Goal: Task Accomplishment & Management: Manage account settings

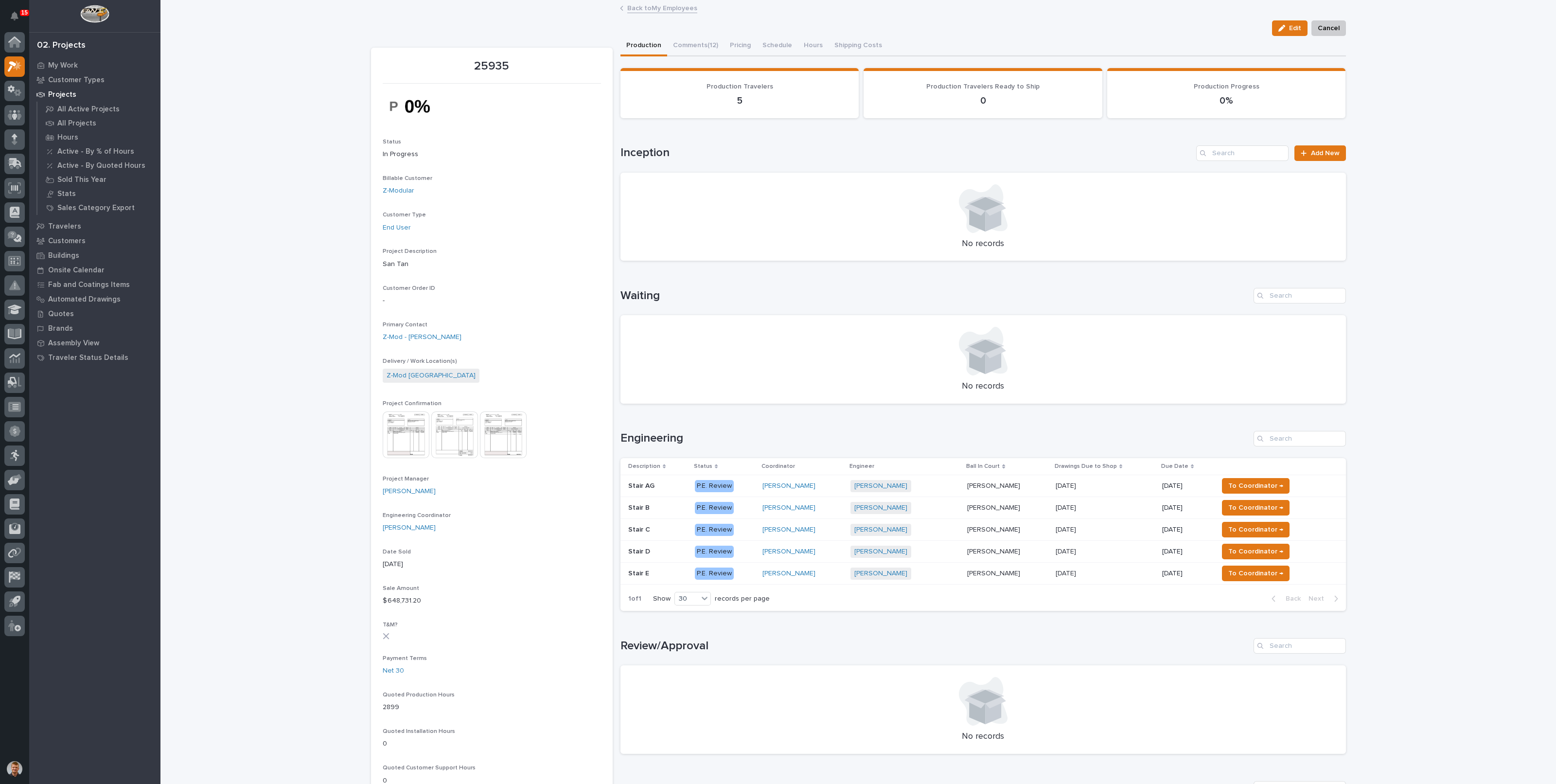
click at [640, 6] on link "Back to My Employees" at bounding box center [662, 7] width 70 height 11
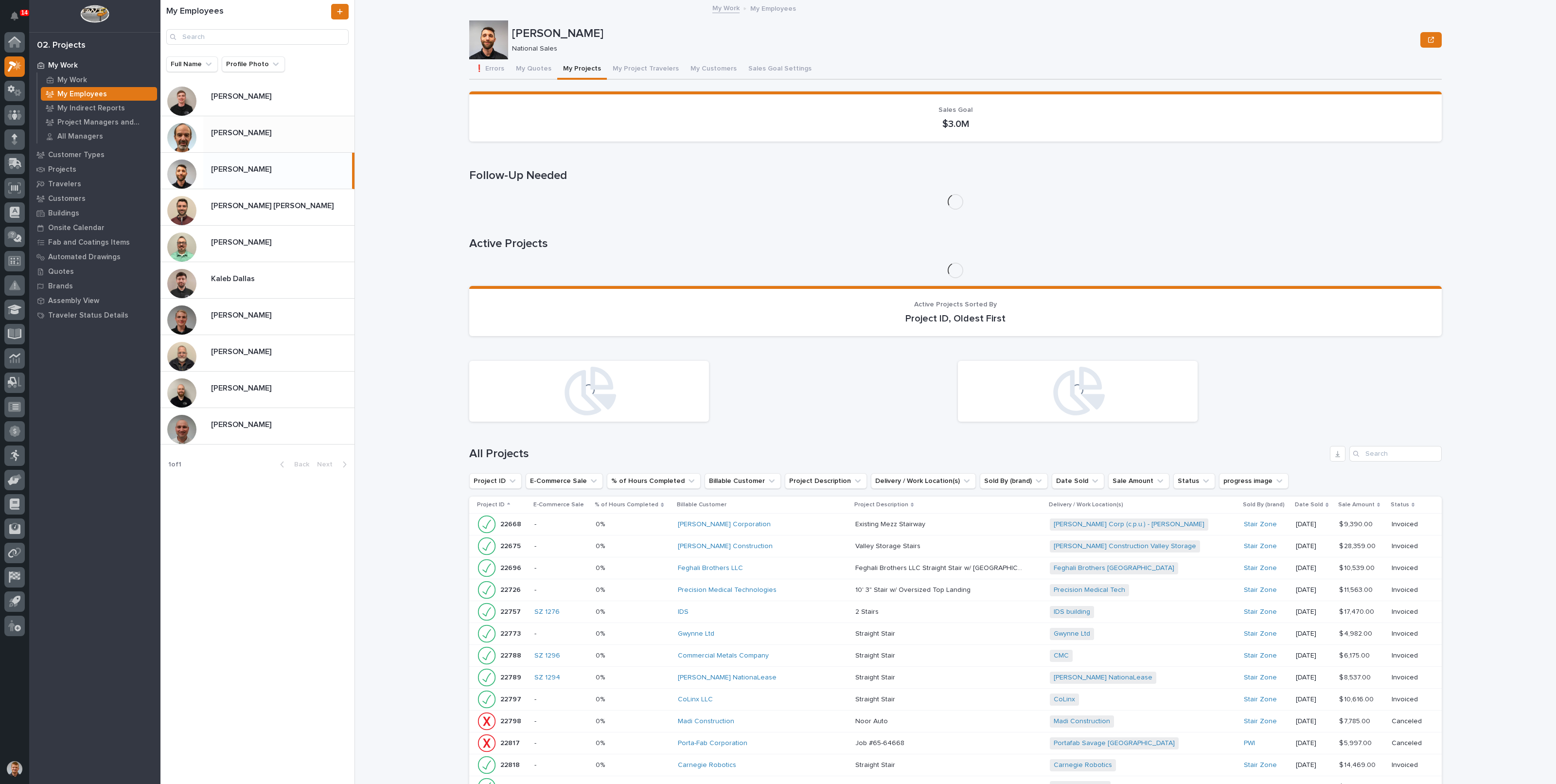
click at [237, 130] on p "[PERSON_NAME]" at bounding box center [242, 132] width 62 height 11
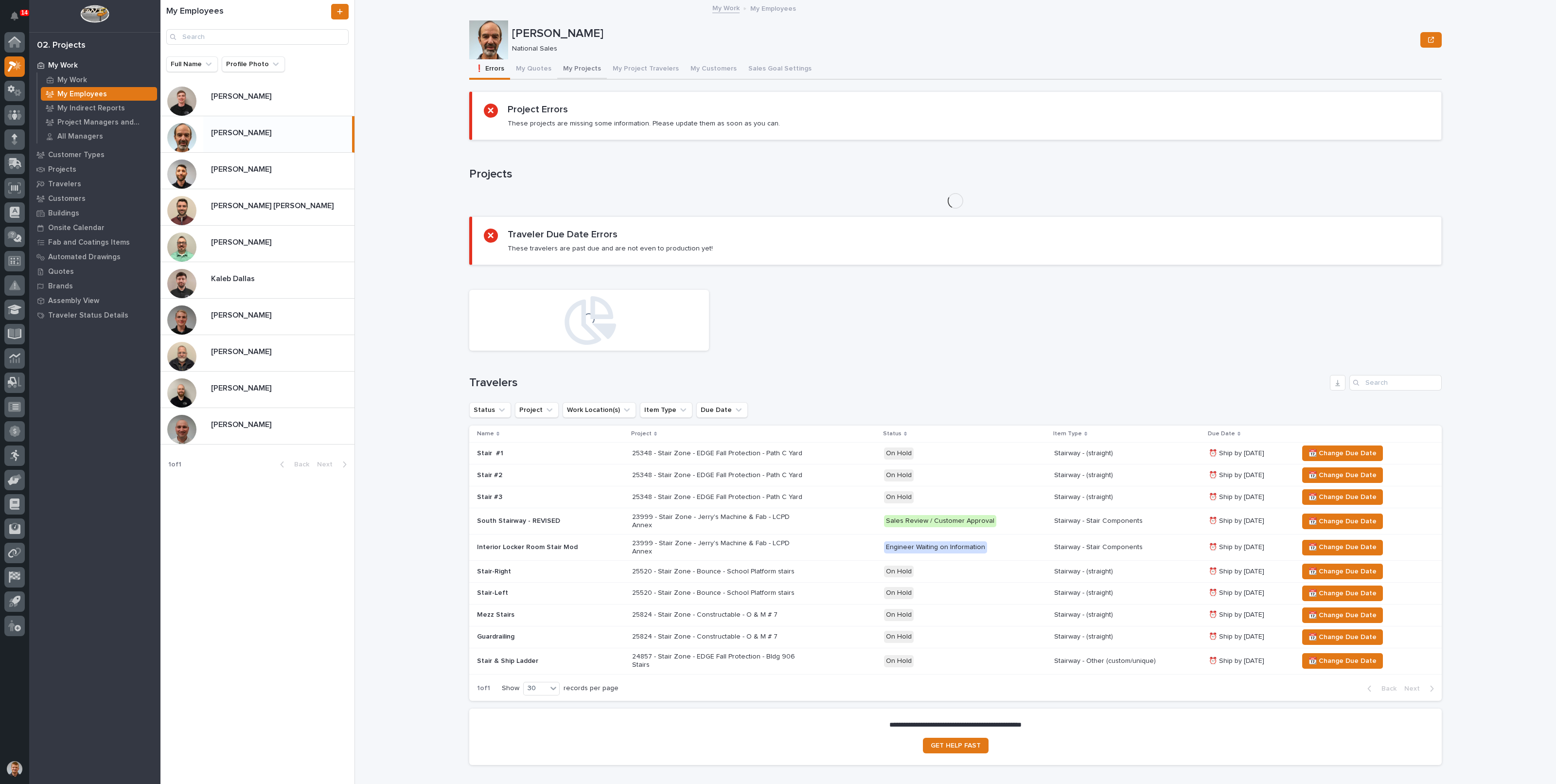
click at [564, 66] on button "My Projects" at bounding box center [582, 69] width 50 height 21
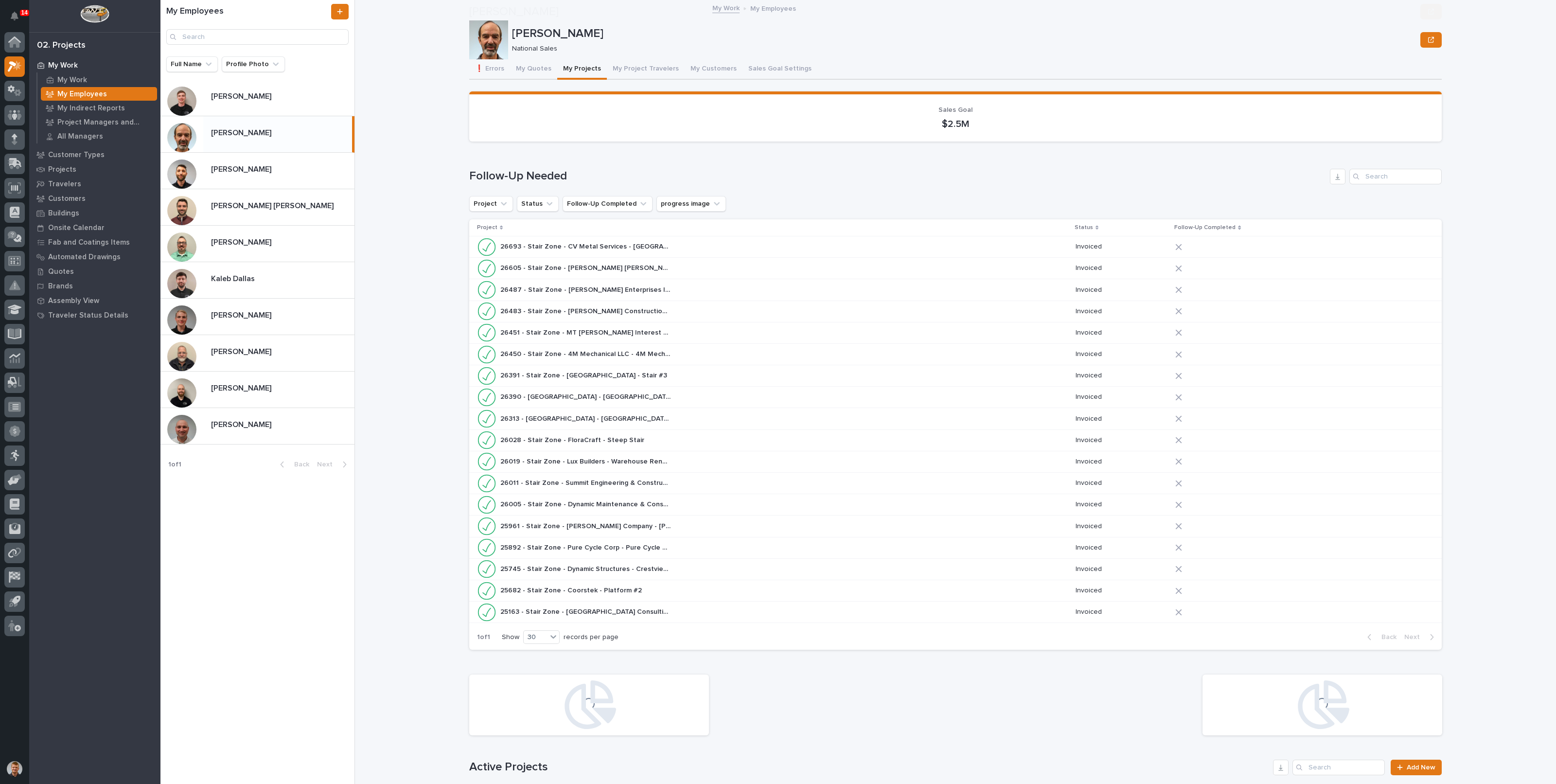
scroll to position [365, 0]
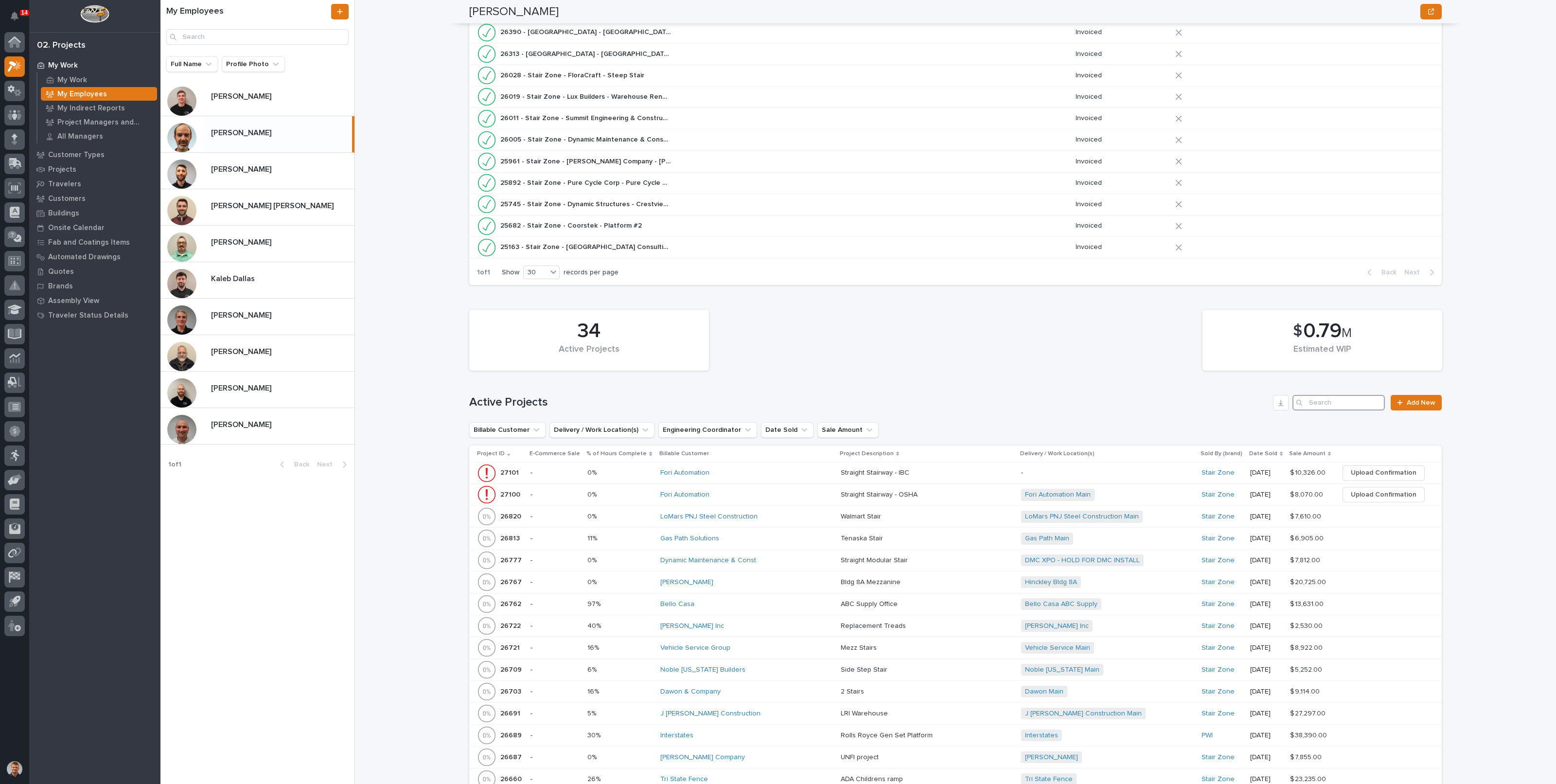
click at [1322, 402] on input "Search" at bounding box center [1339, 403] width 92 height 16
paste input "26592"
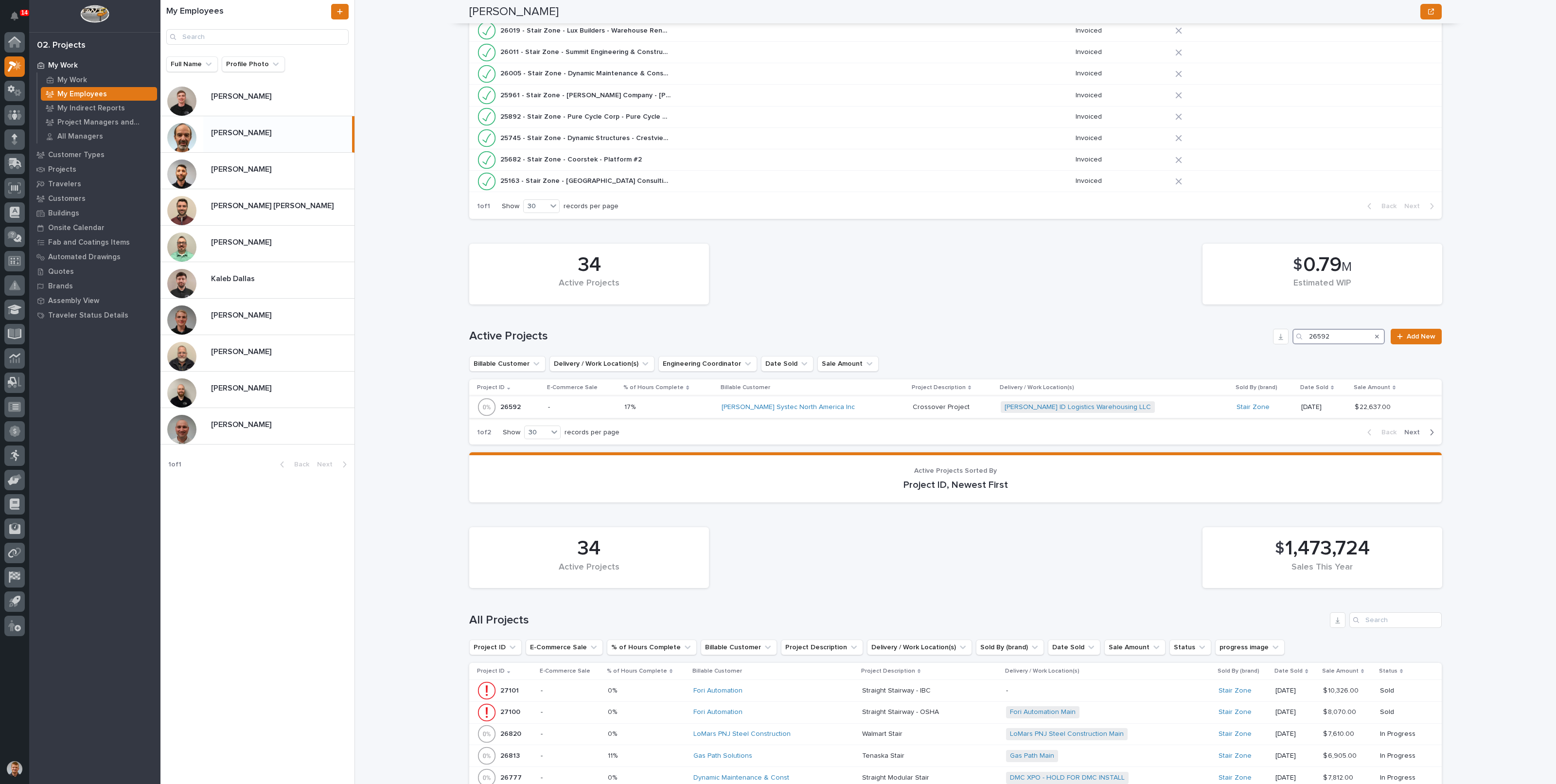
scroll to position [547, 0]
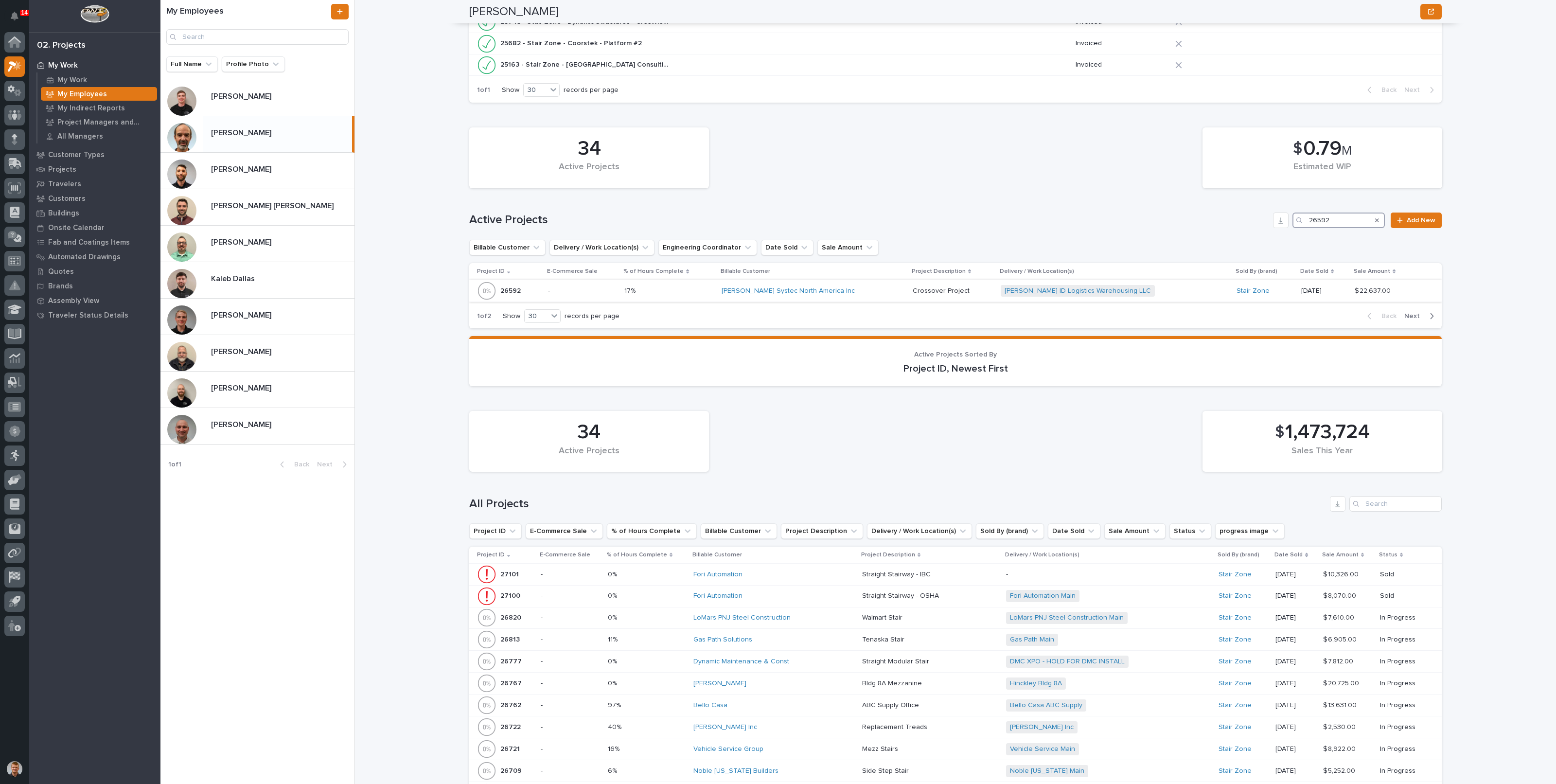
type input "26592"
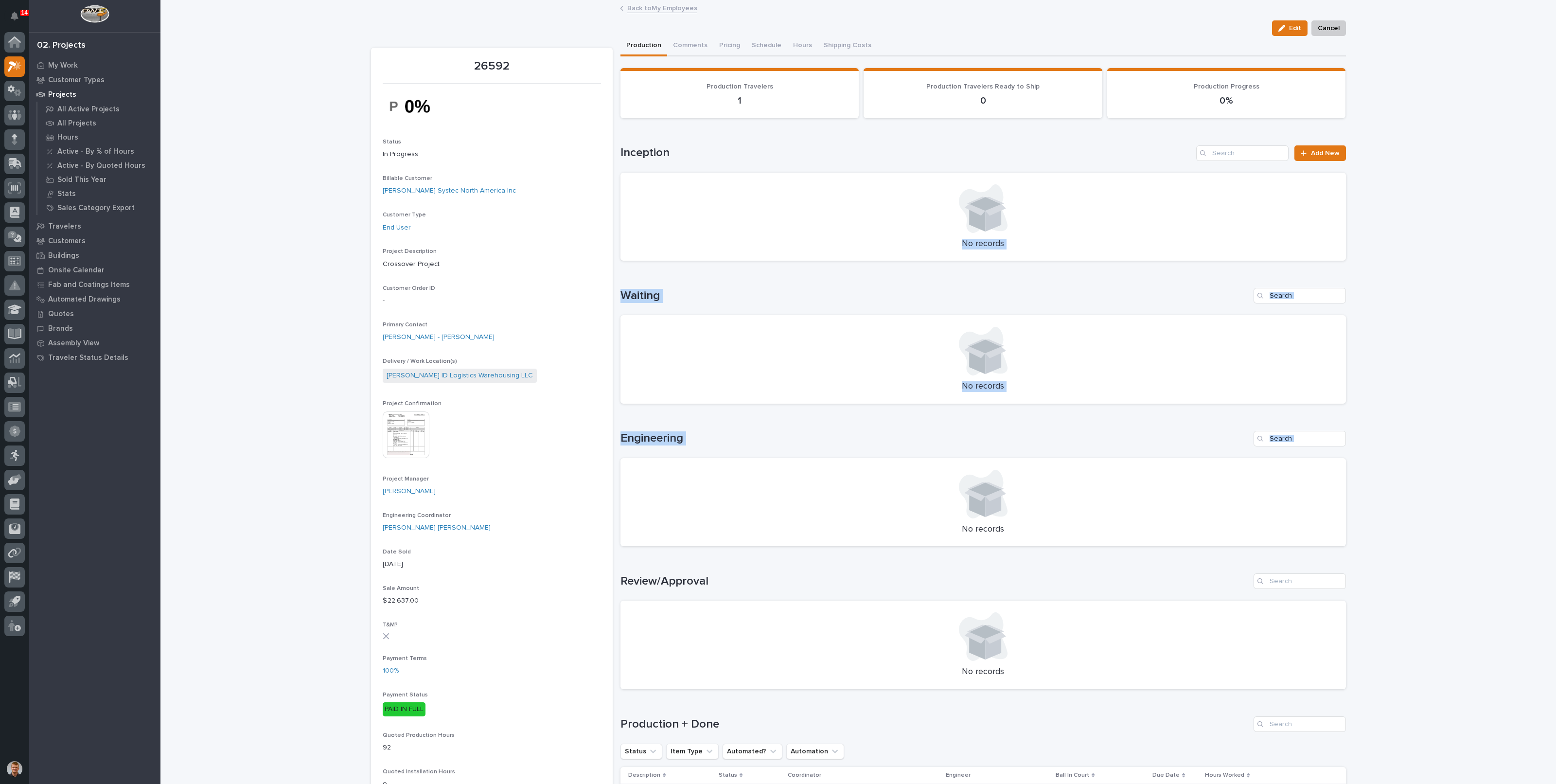
click at [770, 562] on div "Loading... Saving… Loading... Saving… Loading... Saving… Loading... Saving… Loa…" at bounding box center [983, 493] width 725 height 851
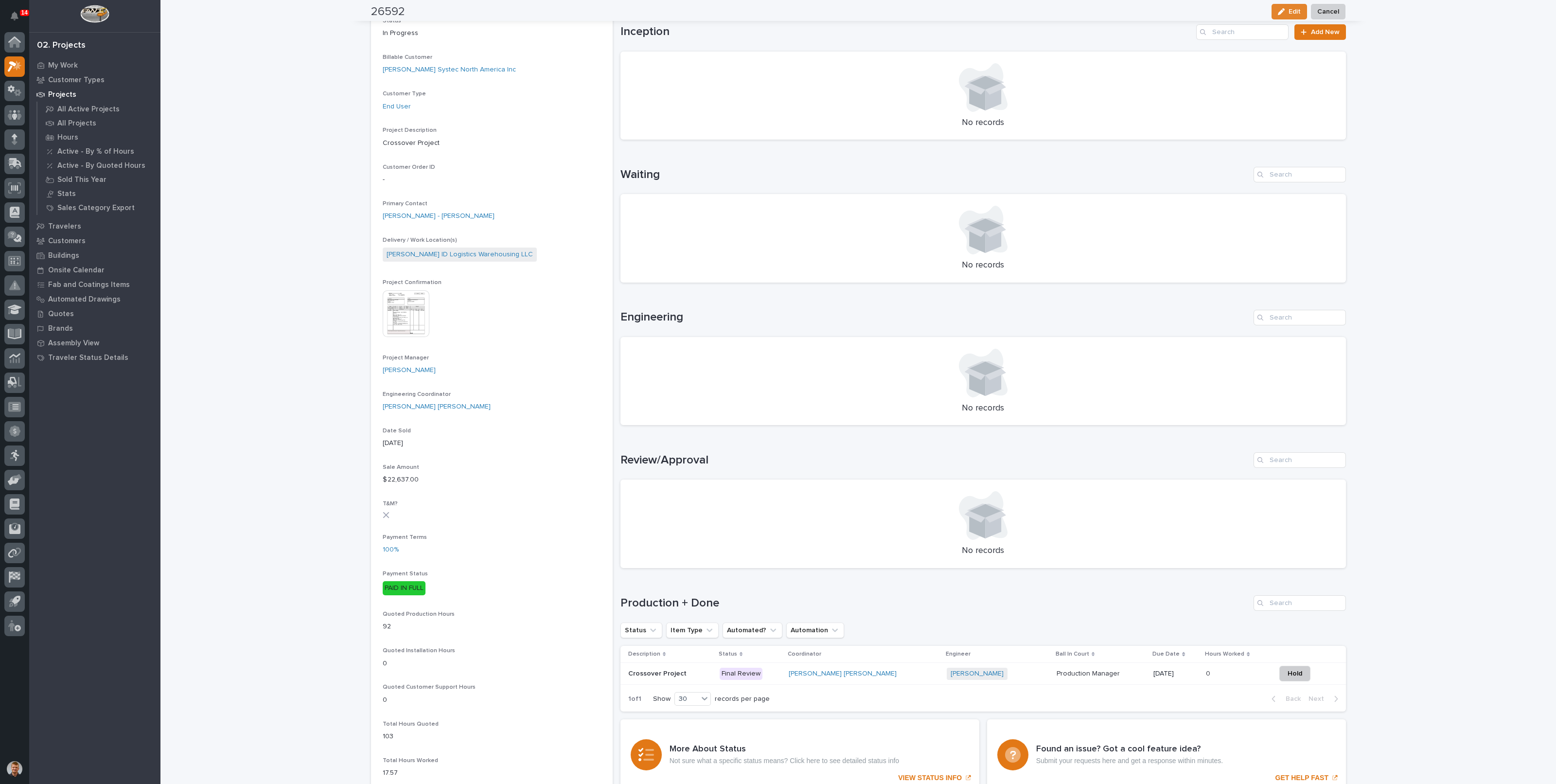
click at [855, 497] on div at bounding box center [983, 515] width 702 height 48
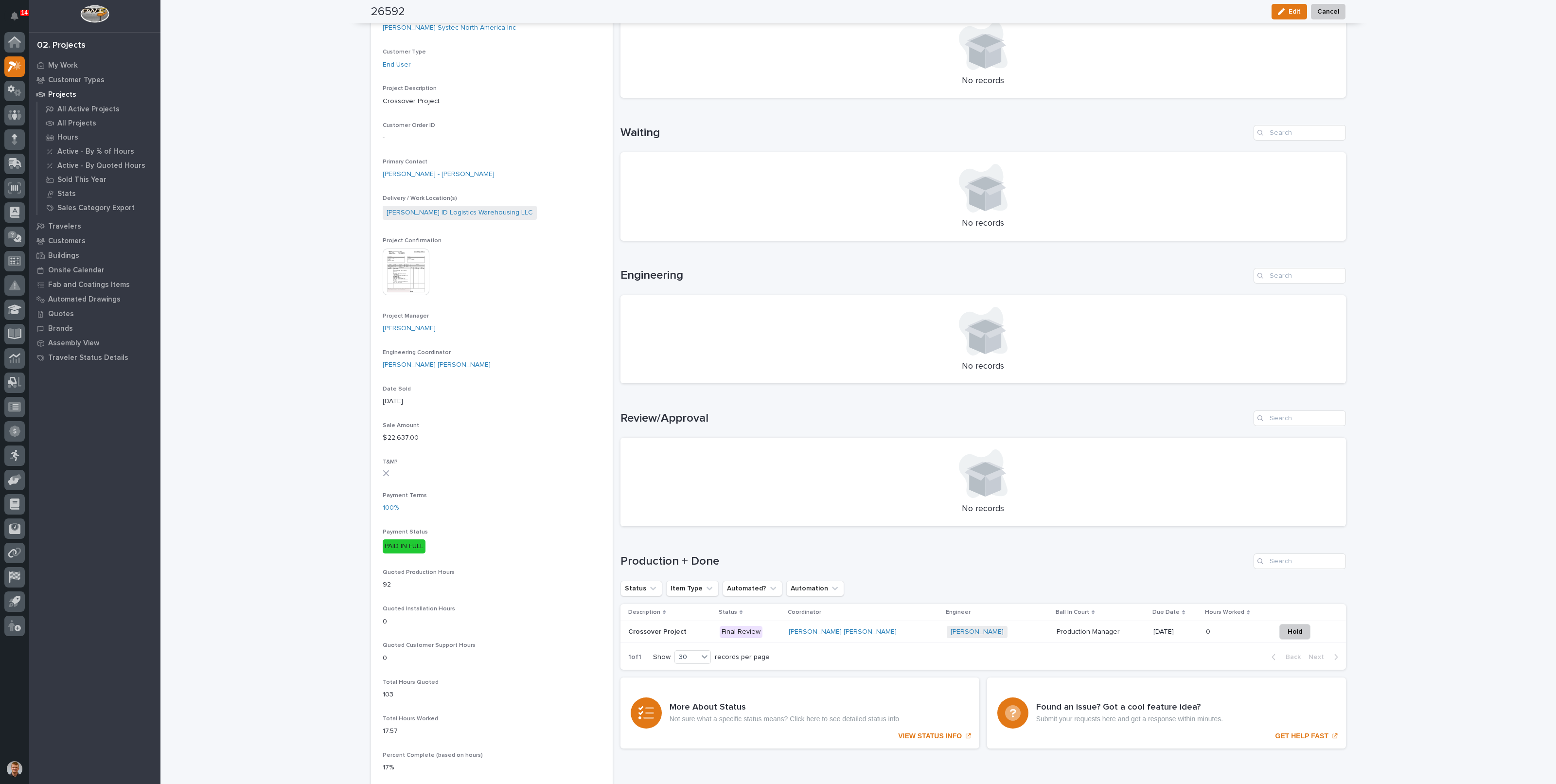
scroll to position [182, 0]
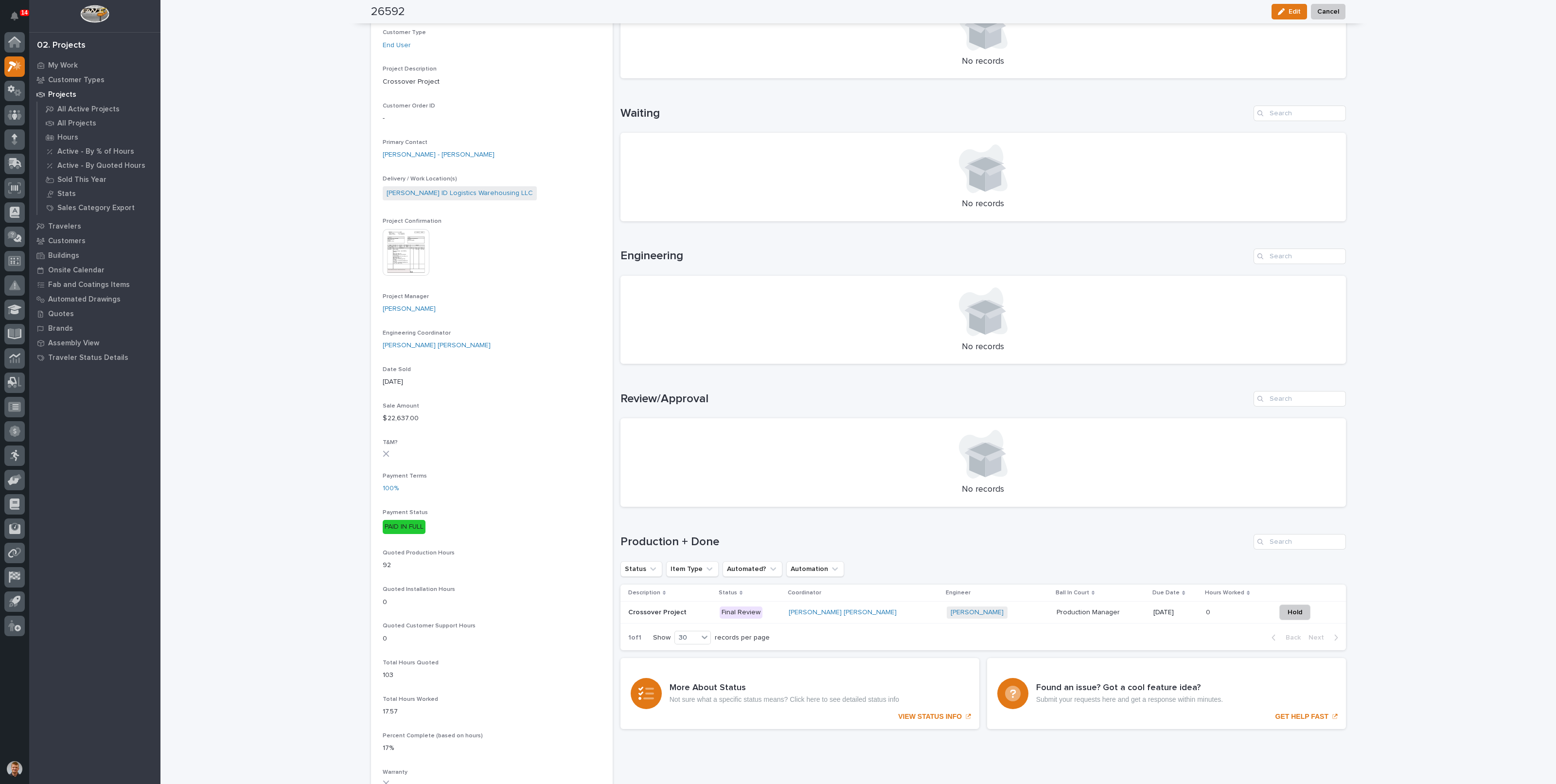
click at [974, 615] on div "[PERSON_NAME] + 0" at bounding box center [997, 612] width 102 height 12
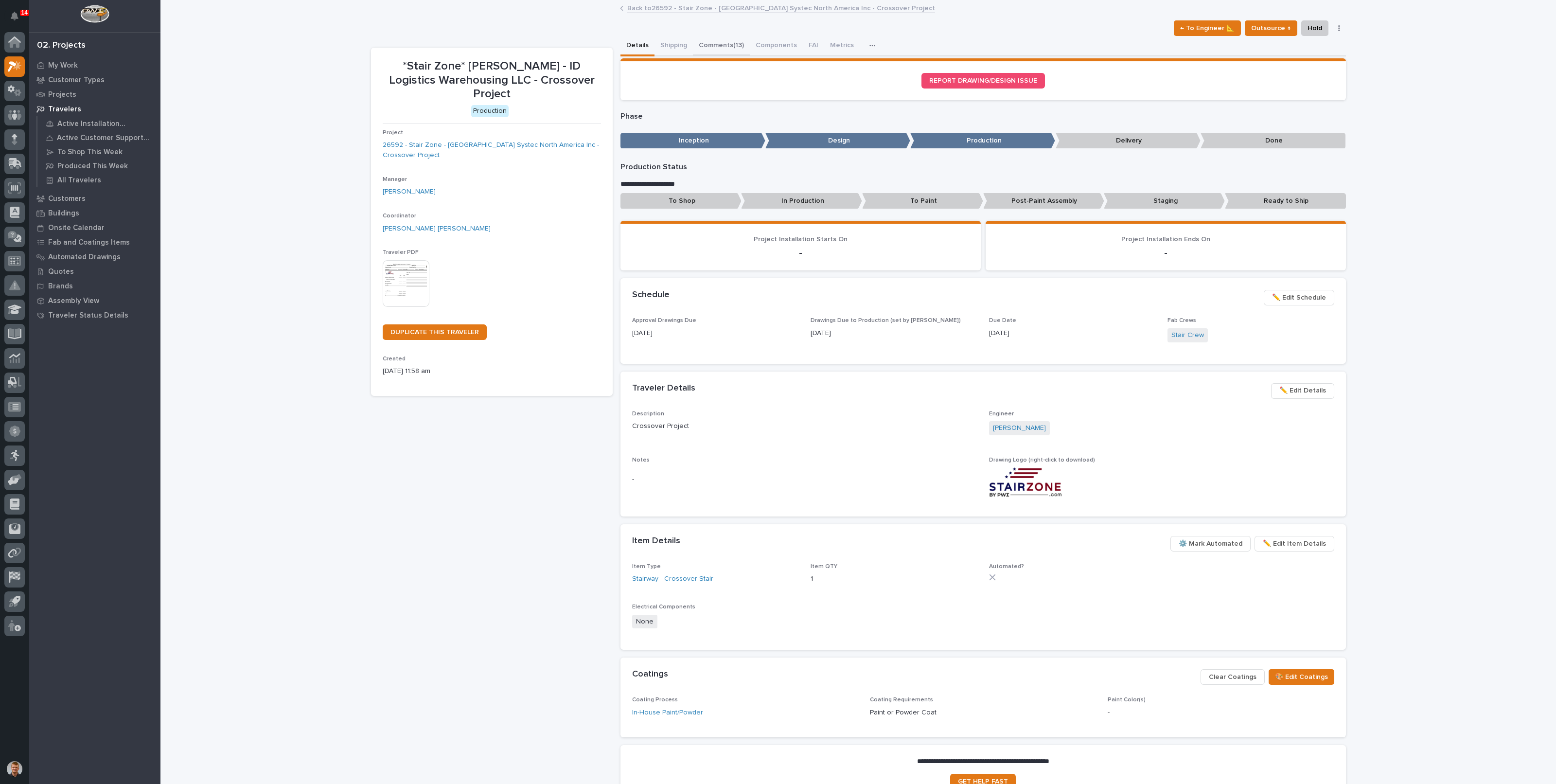
click at [731, 47] on button "Comments (13)" at bounding box center [721, 47] width 57 height 21
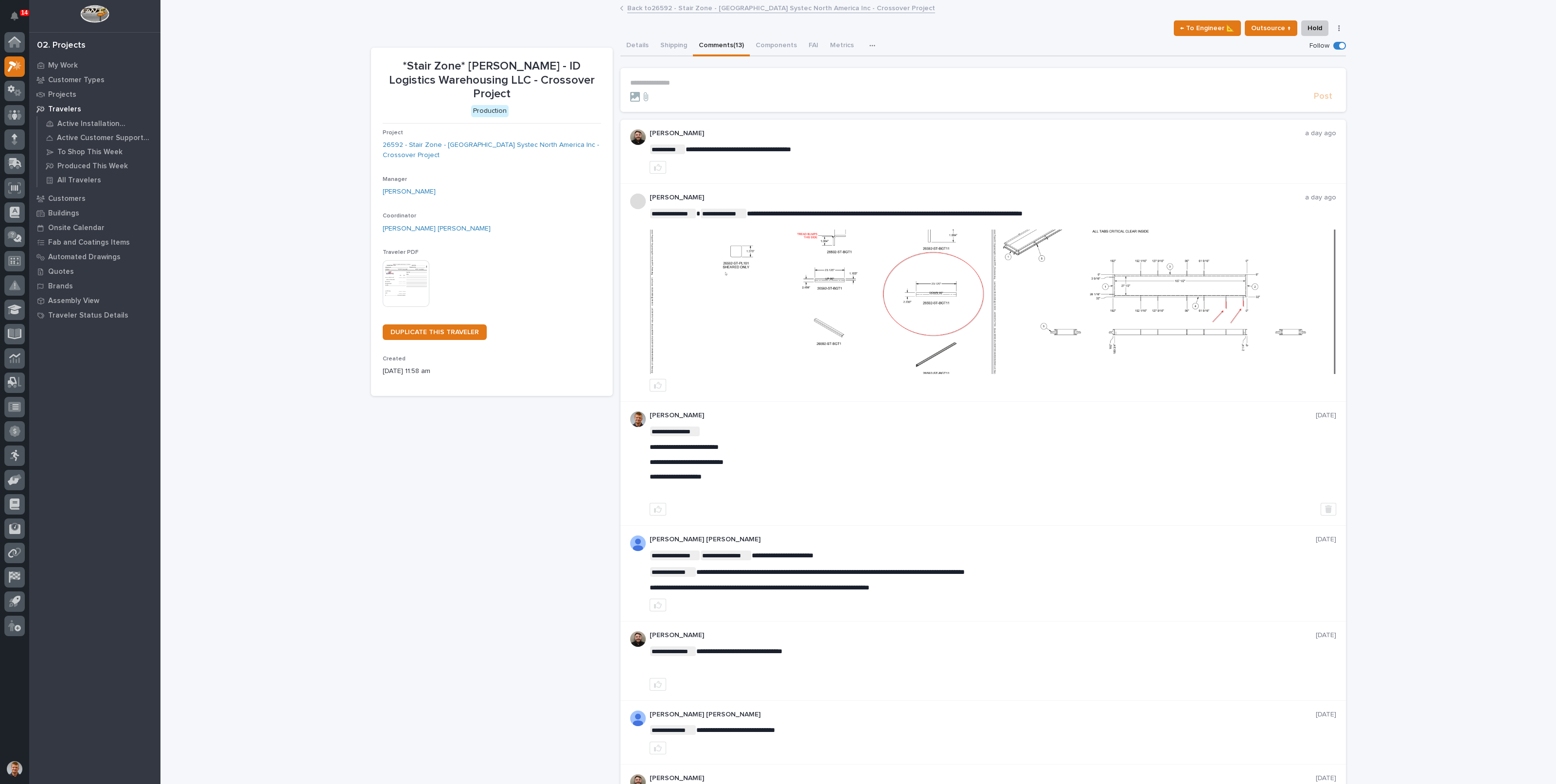
click at [253, 189] on div "**********" at bounding box center [858, 657] width 1395 height 1313
click at [675, 45] on button "Shipping" at bounding box center [674, 47] width 39 height 21
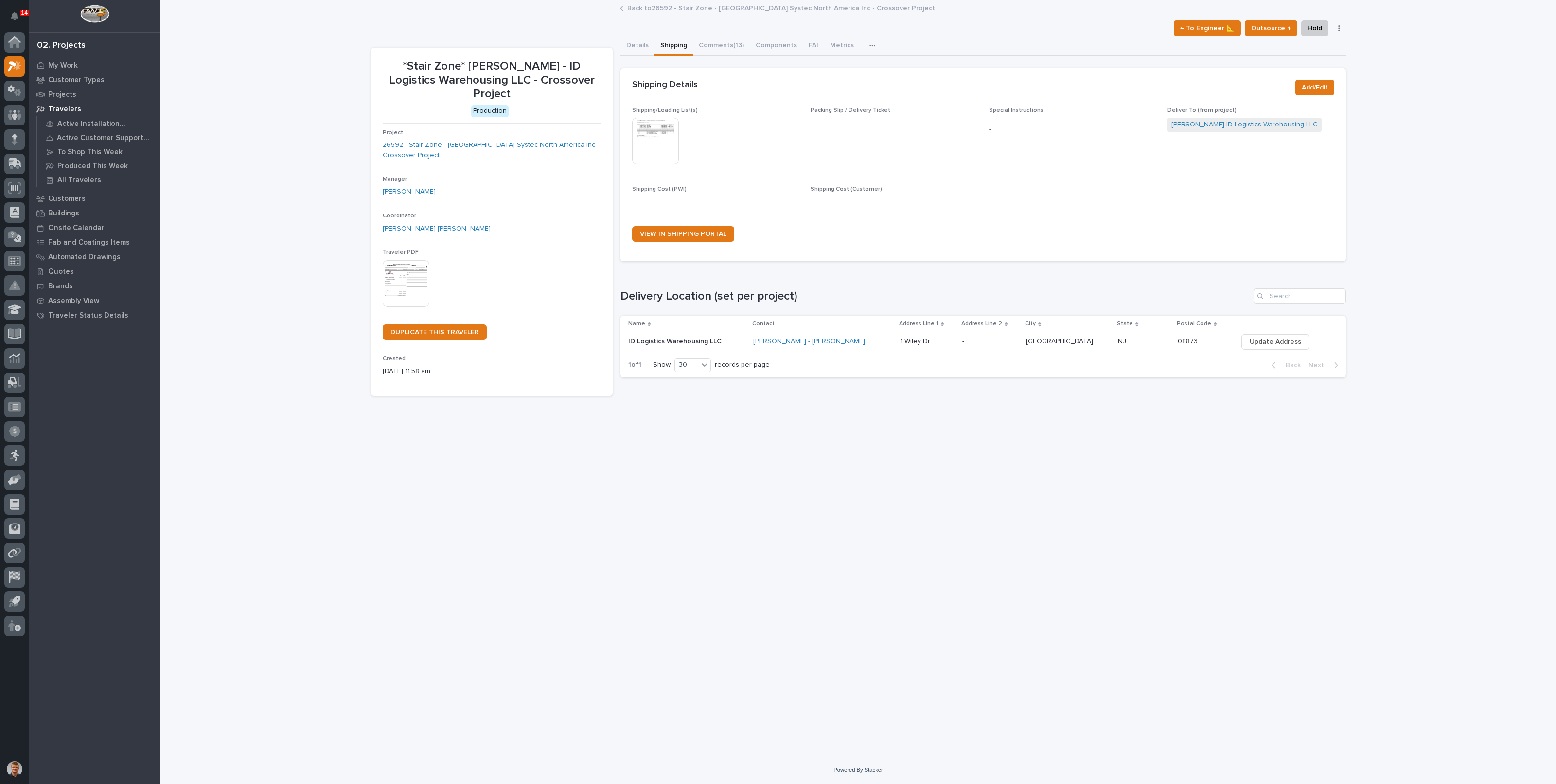
click at [640, 8] on link "Back to 26592 - Stair Zone - [PERSON_NAME] Systec North America Inc - Crossover…" at bounding box center [781, 7] width 308 height 11
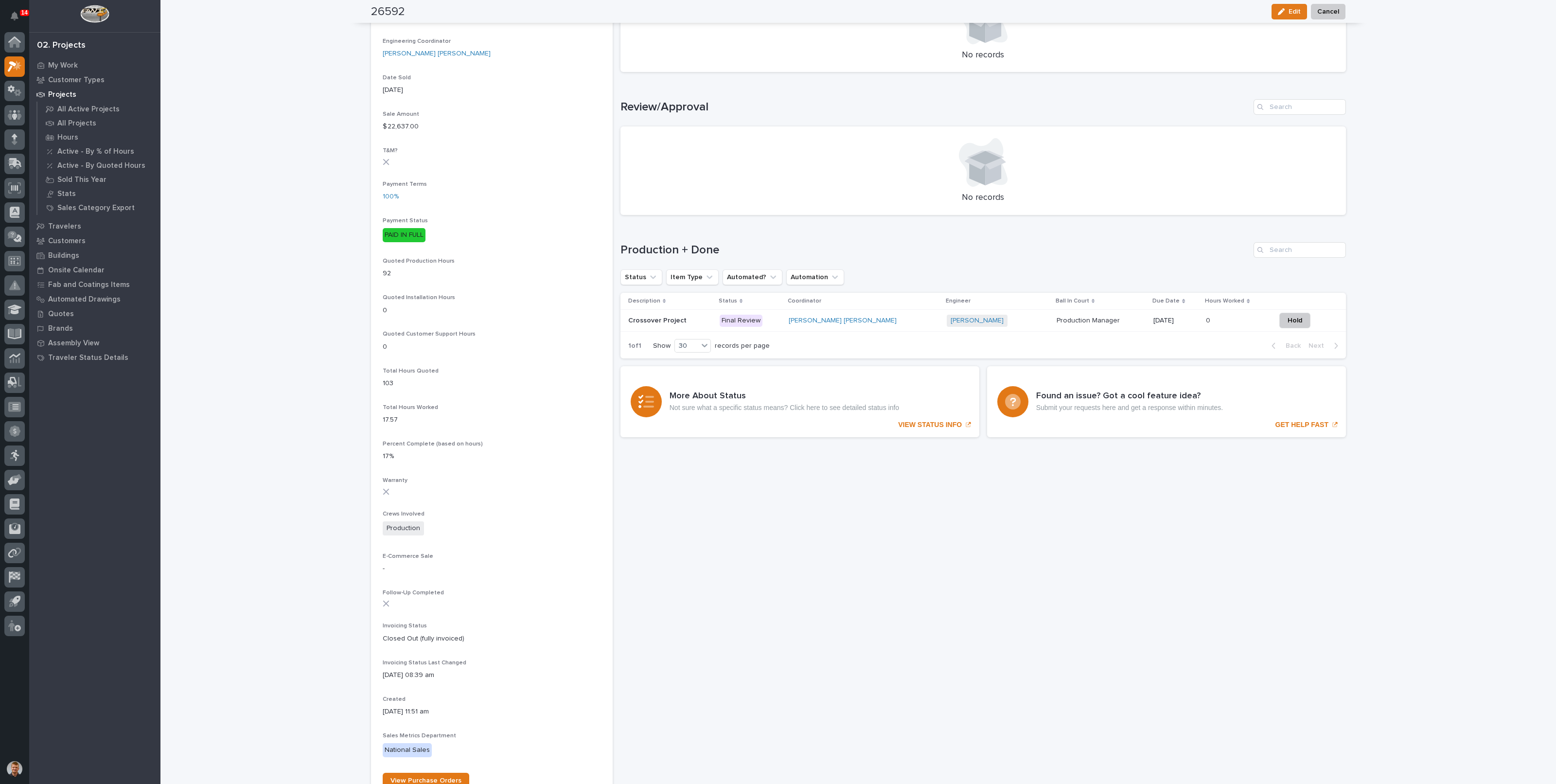
scroll to position [486, 0]
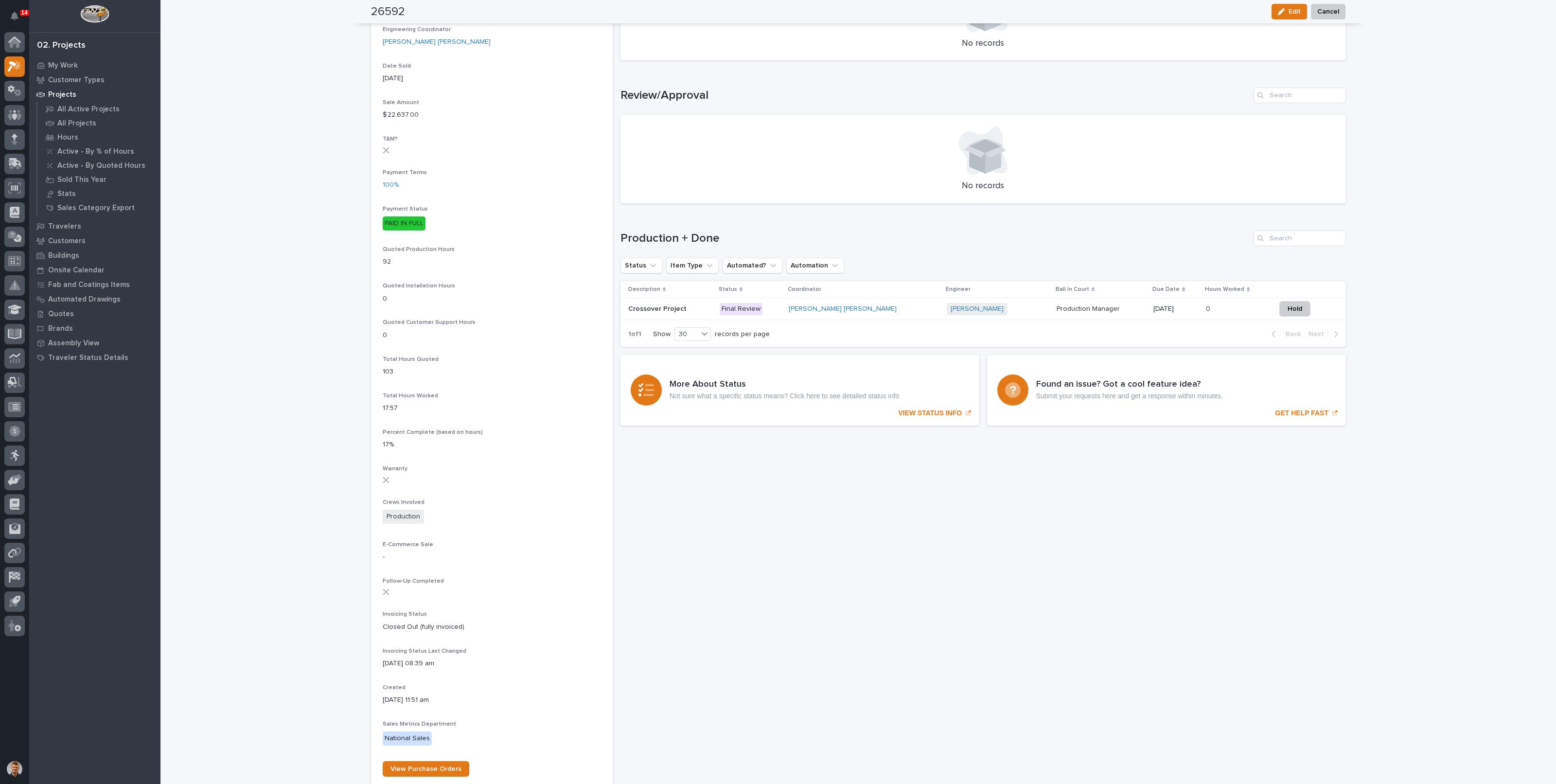
click at [1149, 303] on td "[DATE]" at bounding box center [1175, 309] width 53 height 22
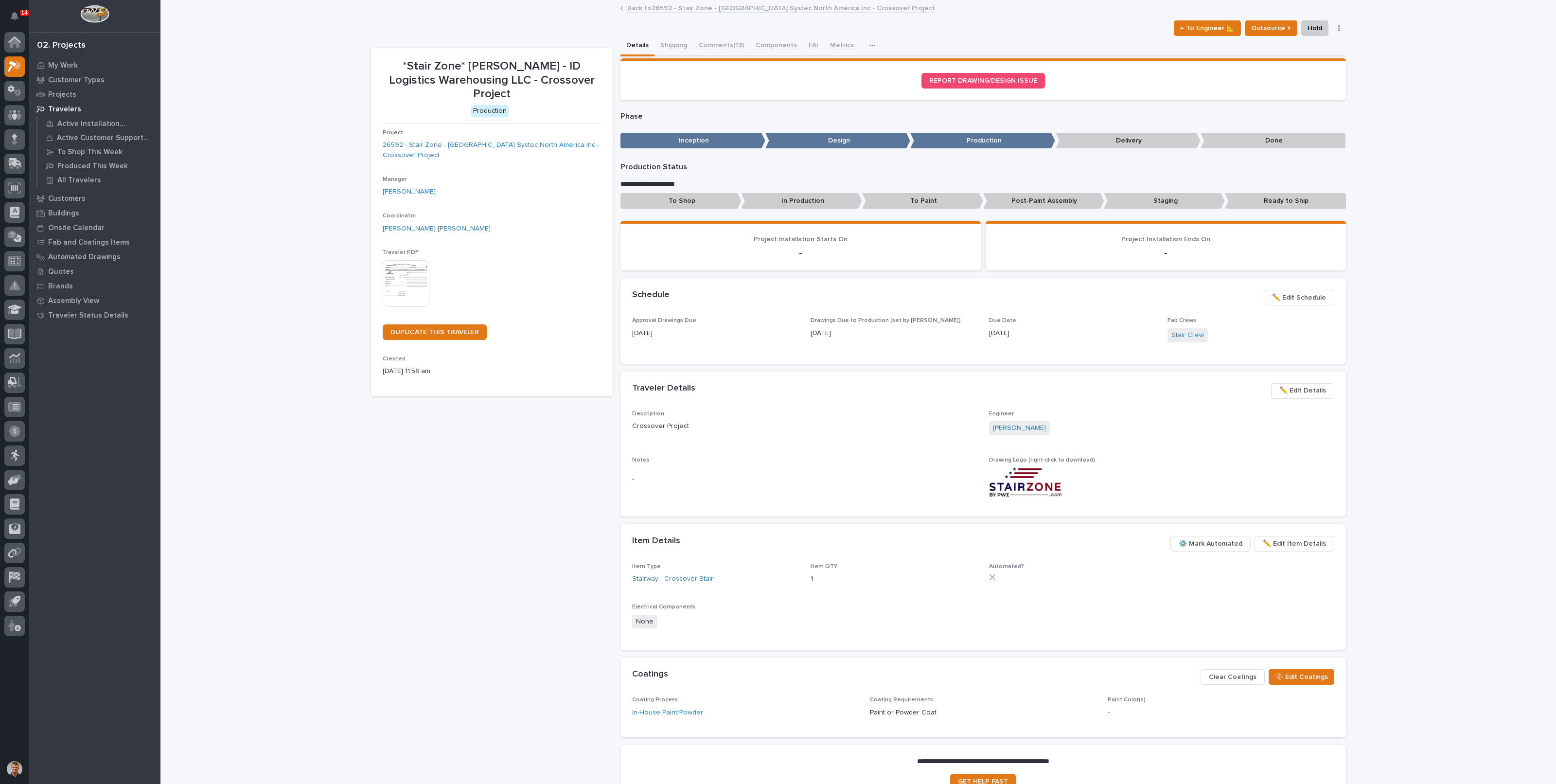
click at [1307, 297] on span "✏️ Edit Schedule" at bounding box center [1299, 297] width 54 height 11
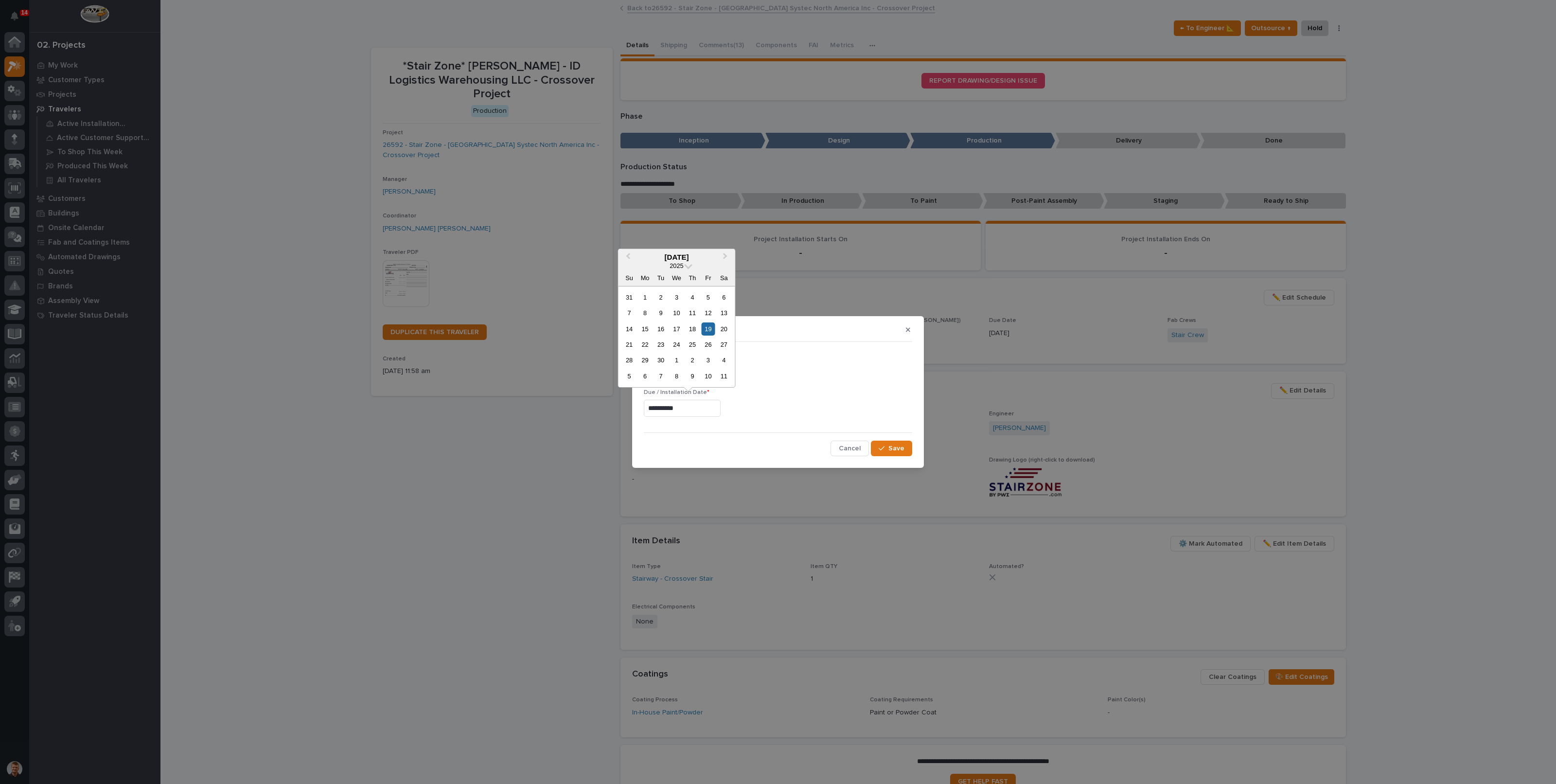
click at [681, 408] on input "**********" at bounding box center [682, 408] width 77 height 17
click at [645, 347] on div "22" at bounding box center [645, 344] width 13 height 13
type input "**********"
click at [690, 408] on input "**********" at bounding box center [682, 408] width 77 height 17
click at [887, 445] on div "button" at bounding box center [884, 448] width 10 height 7
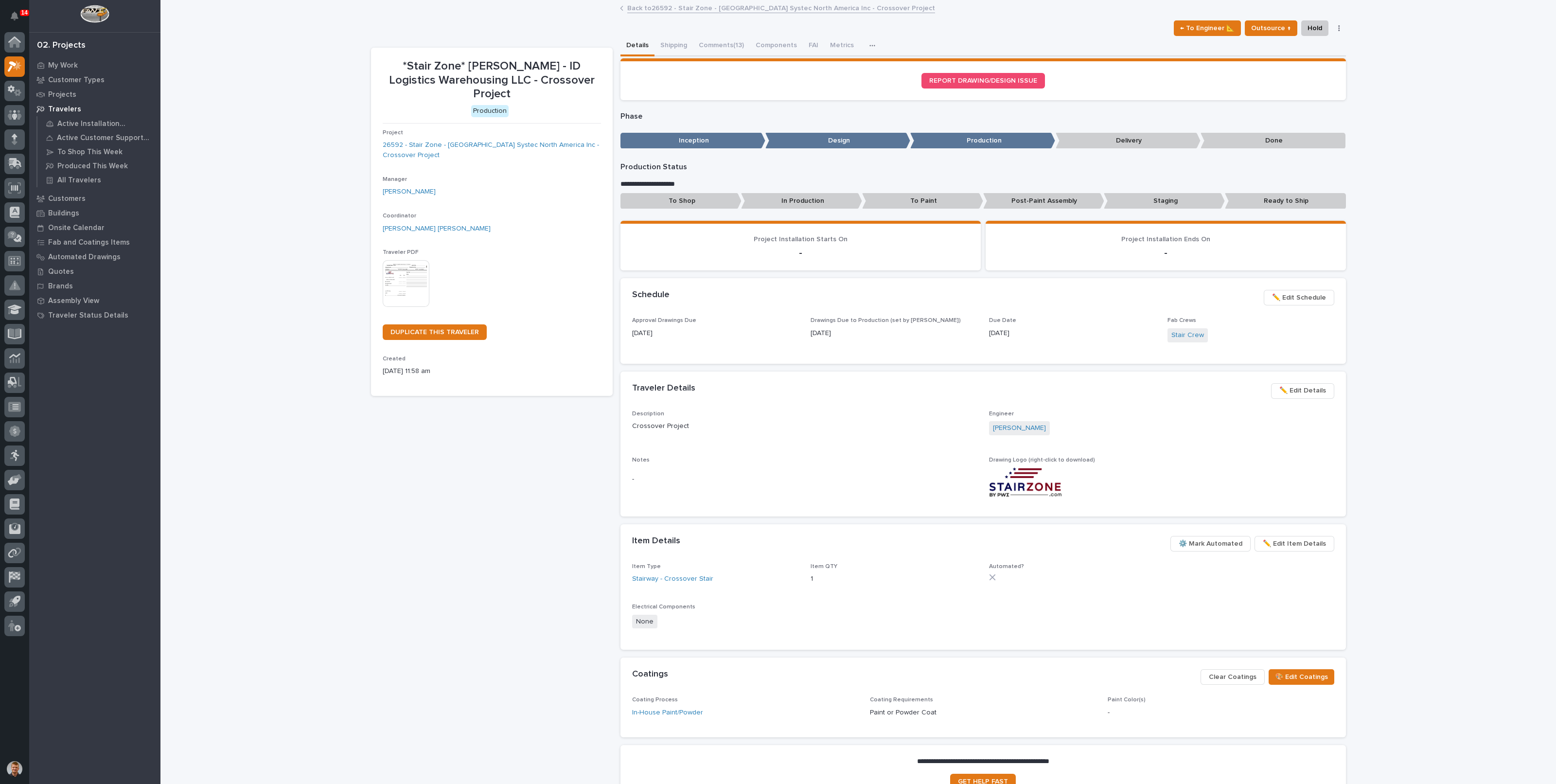
click at [773, 7] on link "Back to 26592 - Stair Zone - [PERSON_NAME] Systec North America Inc - Crossover…" at bounding box center [781, 7] width 308 height 11
